Goal: Entertainment & Leisure: Consume media (video, audio)

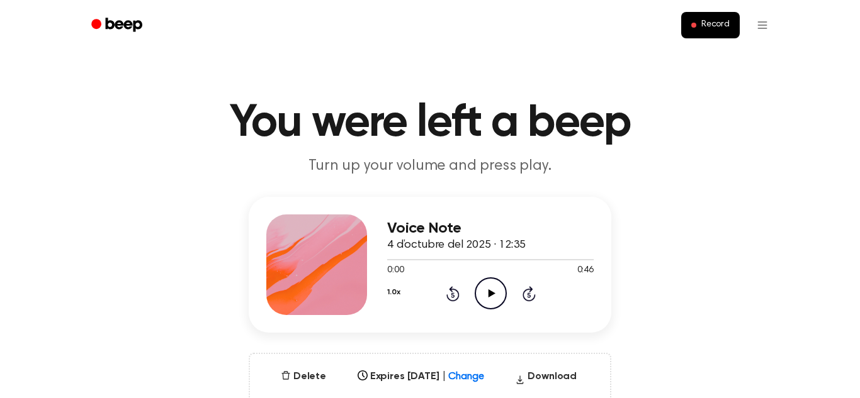
click at [489, 294] on icon at bounding box center [491, 294] width 7 height 8
click at [489, 294] on icon at bounding box center [491, 294] width 6 height 8
click at [493, 286] on icon "Play Audio" at bounding box center [491, 294] width 32 height 32
click at [496, 296] on icon "Pause Audio" at bounding box center [491, 294] width 32 height 32
click at [496, 296] on icon "Play Audio" at bounding box center [491, 294] width 32 height 32
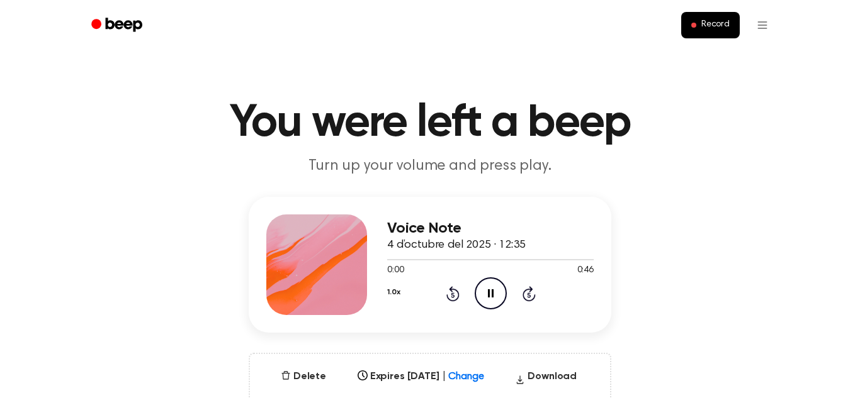
click at [532, 290] on icon at bounding box center [528, 293] width 13 height 15
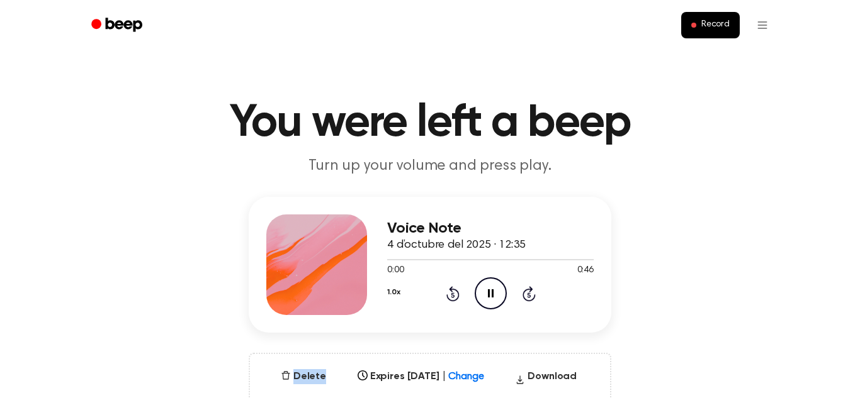
click at [532, 290] on icon at bounding box center [528, 293] width 13 height 15
click at [673, 303] on div "Voice Note 4 d’octubre del 2025 · 12:35 0:00 0:46 Your browser does not support…" at bounding box center [430, 314] width 830 height 234
click at [493, 283] on icon "Pause Audio" at bounding box center [491, 294] width 32 height 32
click at [494, 300] on icon "Play Audio" at bounding box center [491, 294] width 32 height 32
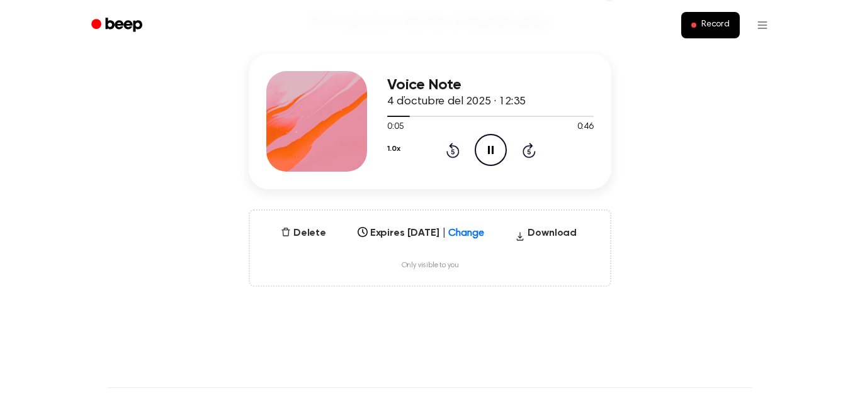
scroll to position [144, 0]
click at [488, 159] on icon "Pause Audio" at bounding box center [491, 149] width 32 height 32
click at [453, 151] on icon at bounding box center [452, 151] width 3 height 5
click at [452, 157] on icon at bounding box center [452, 149] width 13 height 15
click at [453, 152] on icon "Rewind 5 seconds" at bounding box center [453, 150] width 14 height 16
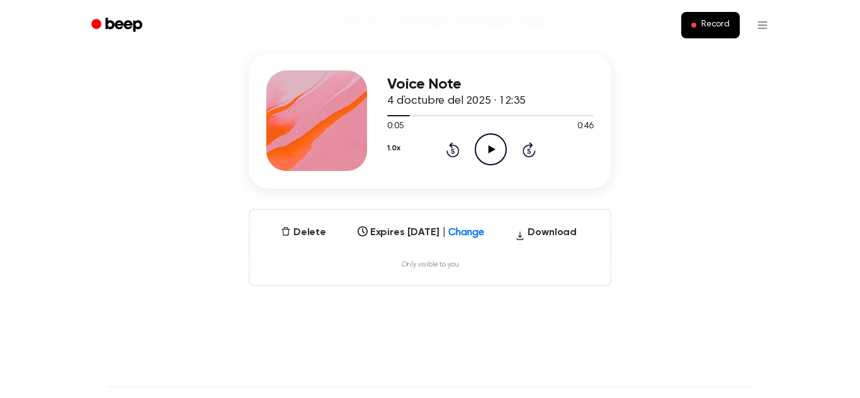
click at [453, 151] on icon at bounding box center [452, 151] width 3 height 5
click at [449, 145] on icon at bounding box center [452, 149] width 13 height 15
click at [446, 149] on icon "Rewind 5 seconds" at bounding box center [453, 150] width 14 height 16
click at [427, 119] on div at bounding box center [490, 115] width 206 height 10
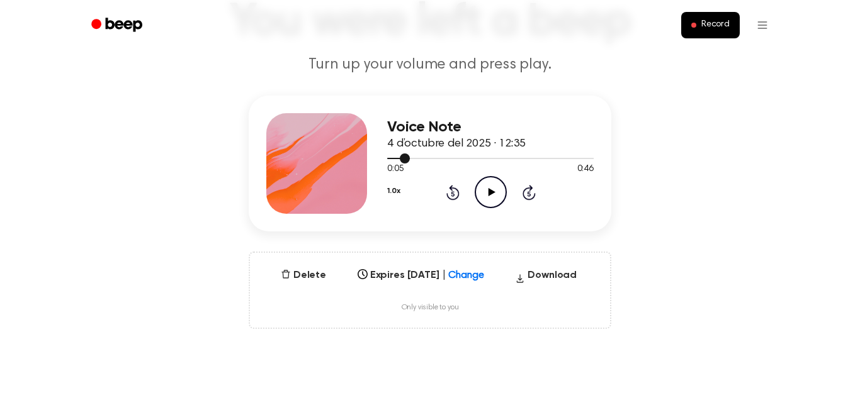
scroll to position [100, 0]
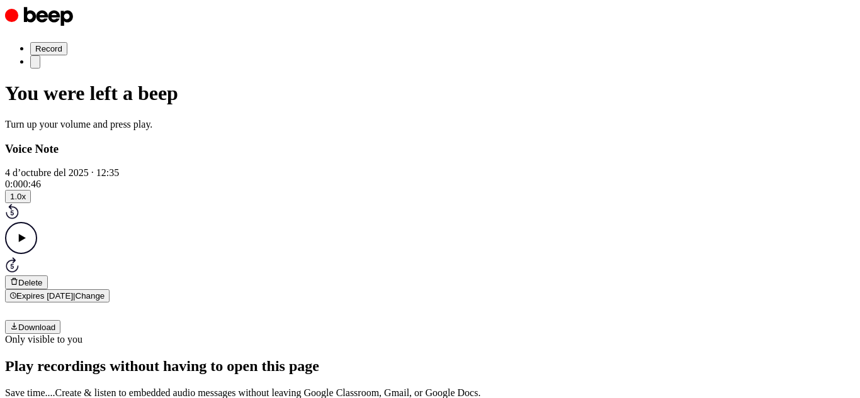
click at [37, 254] on icon "Play Audio" at bounding box center [21, 238] width 32 height 32
